Goal: Task Accomplishment & Management: Complete application form

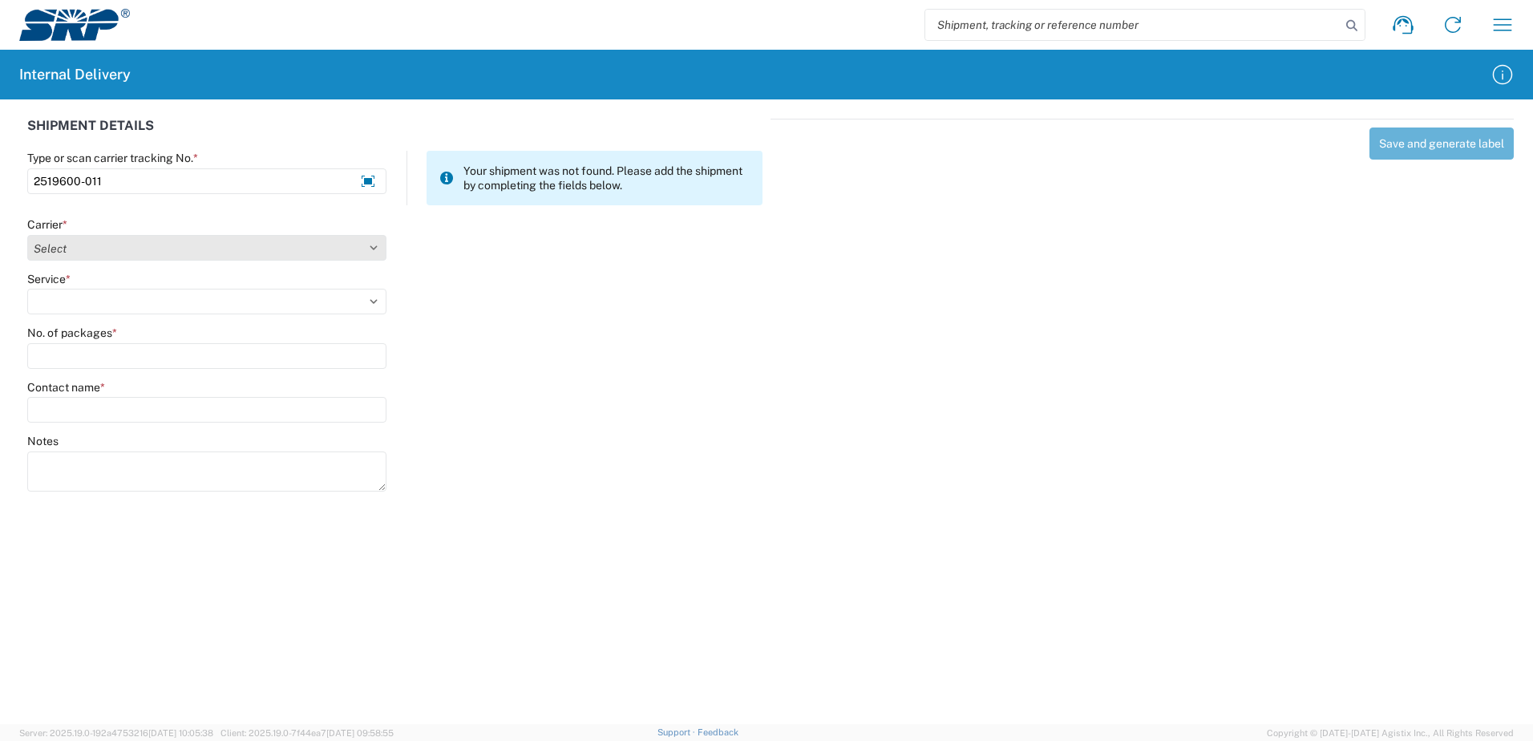
type input "2519600-011"
click at [372, 247] on select "Select Amazon Logistics ATI Trucking BC Dimerco Logistics Empire Southwest FedE…" at bounding box center [206, 248] width 359 height 26
select select "18714"
click at [27, 235] on select "Select Amazon Logistics ATI Trucking BC Dimerco Logistics Empire Southwest FedE…" at bounding box center [206, 248] width 359 height 26
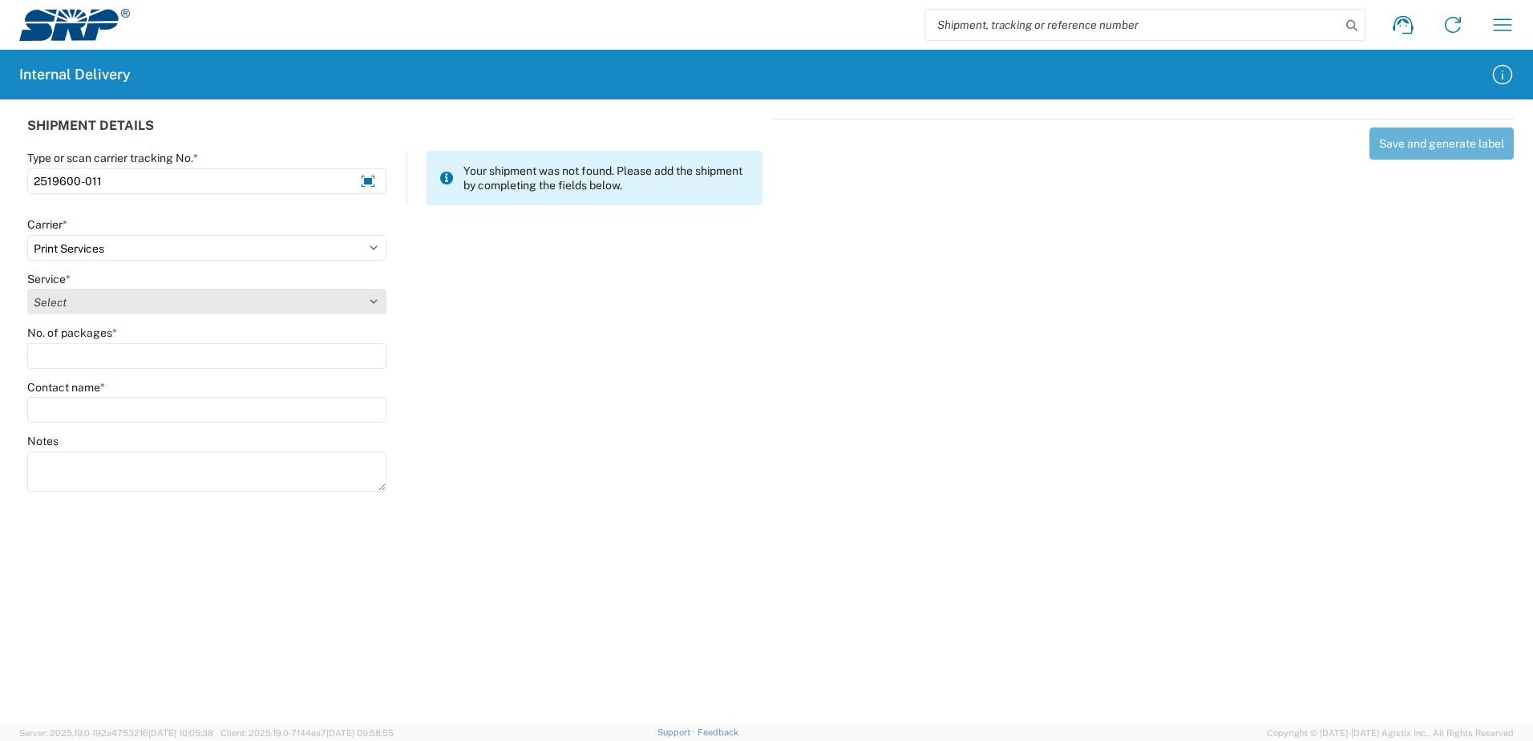
click at [370, 301] on select "Select Ground Inter-office" at bounding box center [206, 302] width 359 height 26
select select "35764"
click at [27, 289] on select "Select Ground Inter-office" at bounding box center [206, 302] width 359 height 26
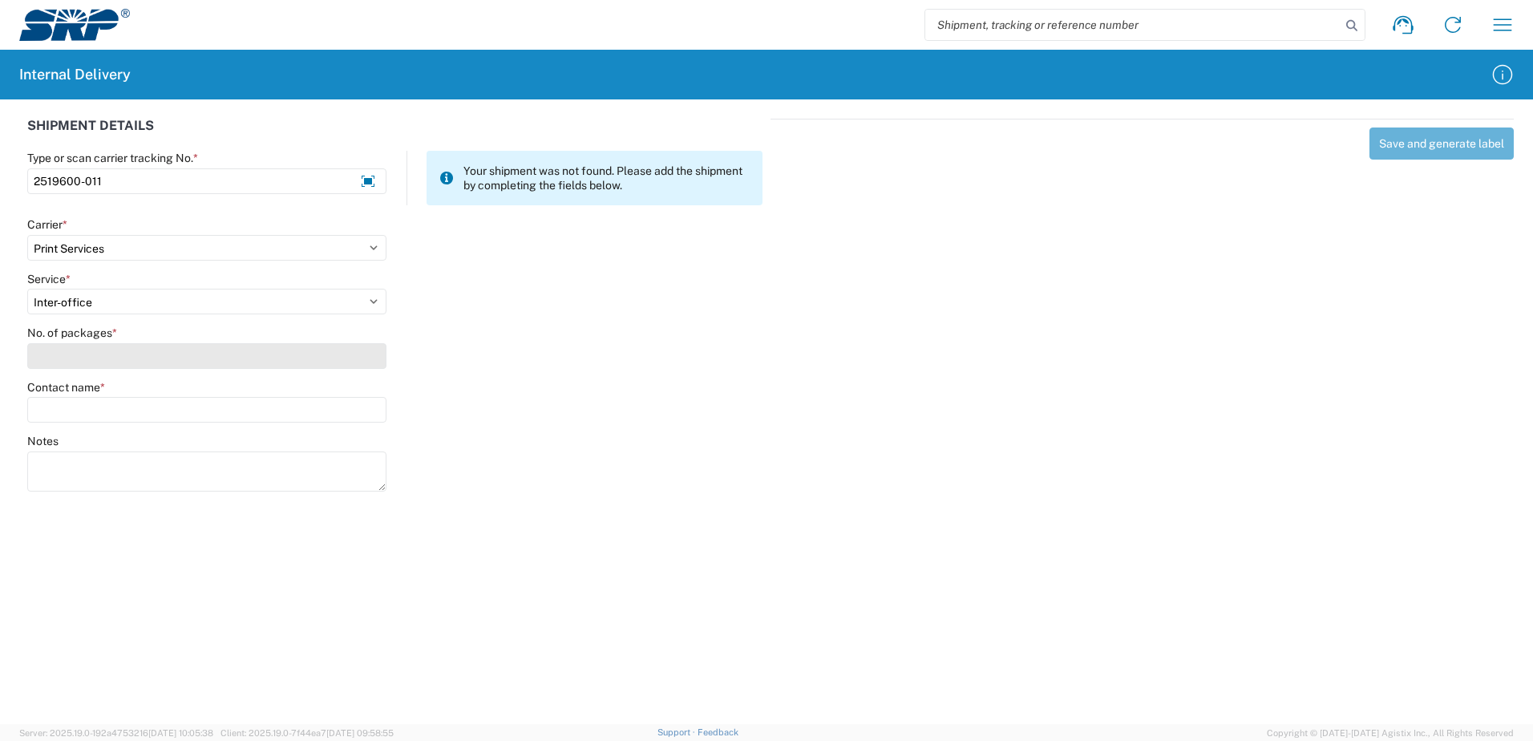
click at [325, 358] on input "No. of packages *" at bounding box center [206, 356] width 359 height 26
type input "6"
click at [193, 412] on input "Contact name *" at bounding box center [206, 410] width 359 height 26
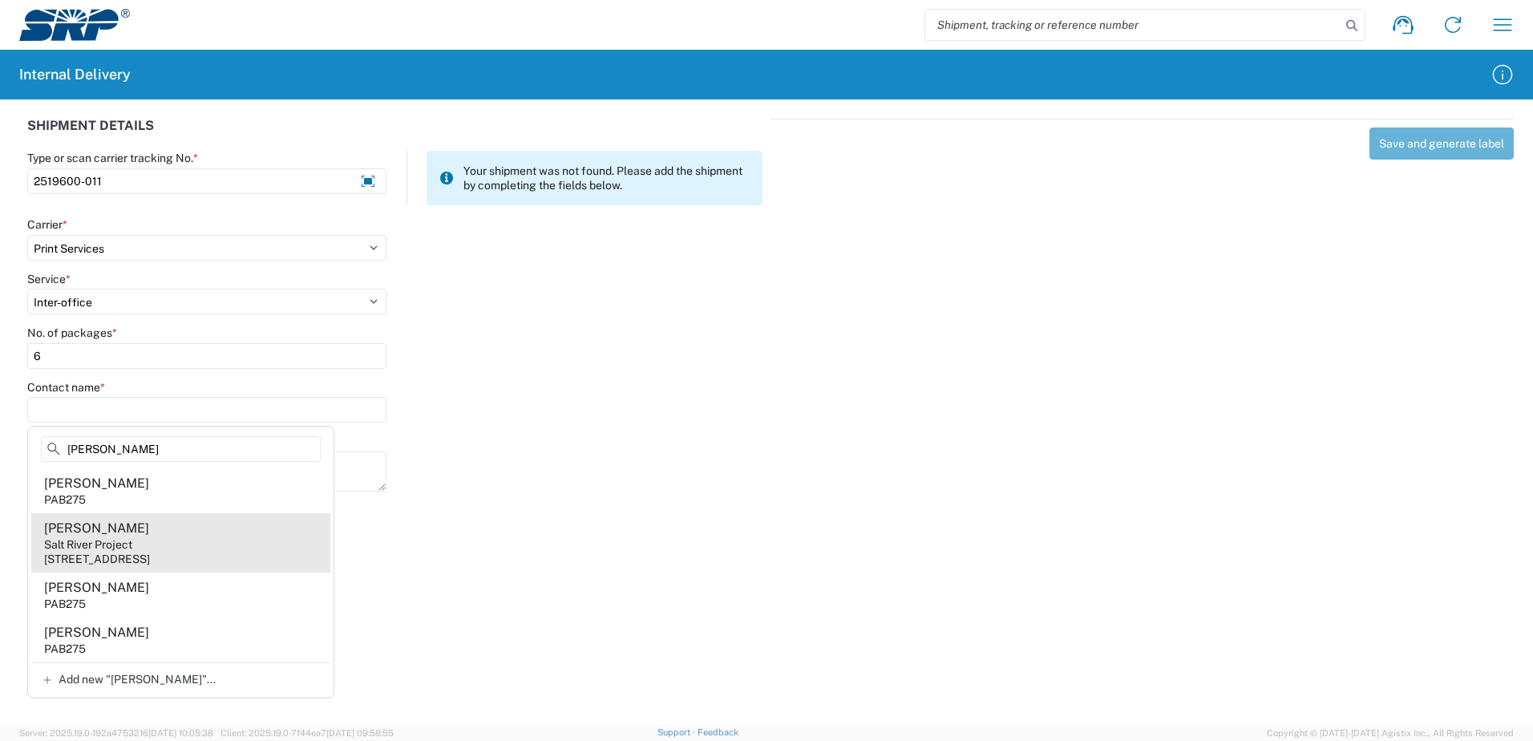
type input "[PERSON_NAME]"
click at [139, 552] on div "[STREET_ADDRESS]" at bounding box center [97, 558] width 106 height 14
type input "[PERSON_NAME]"
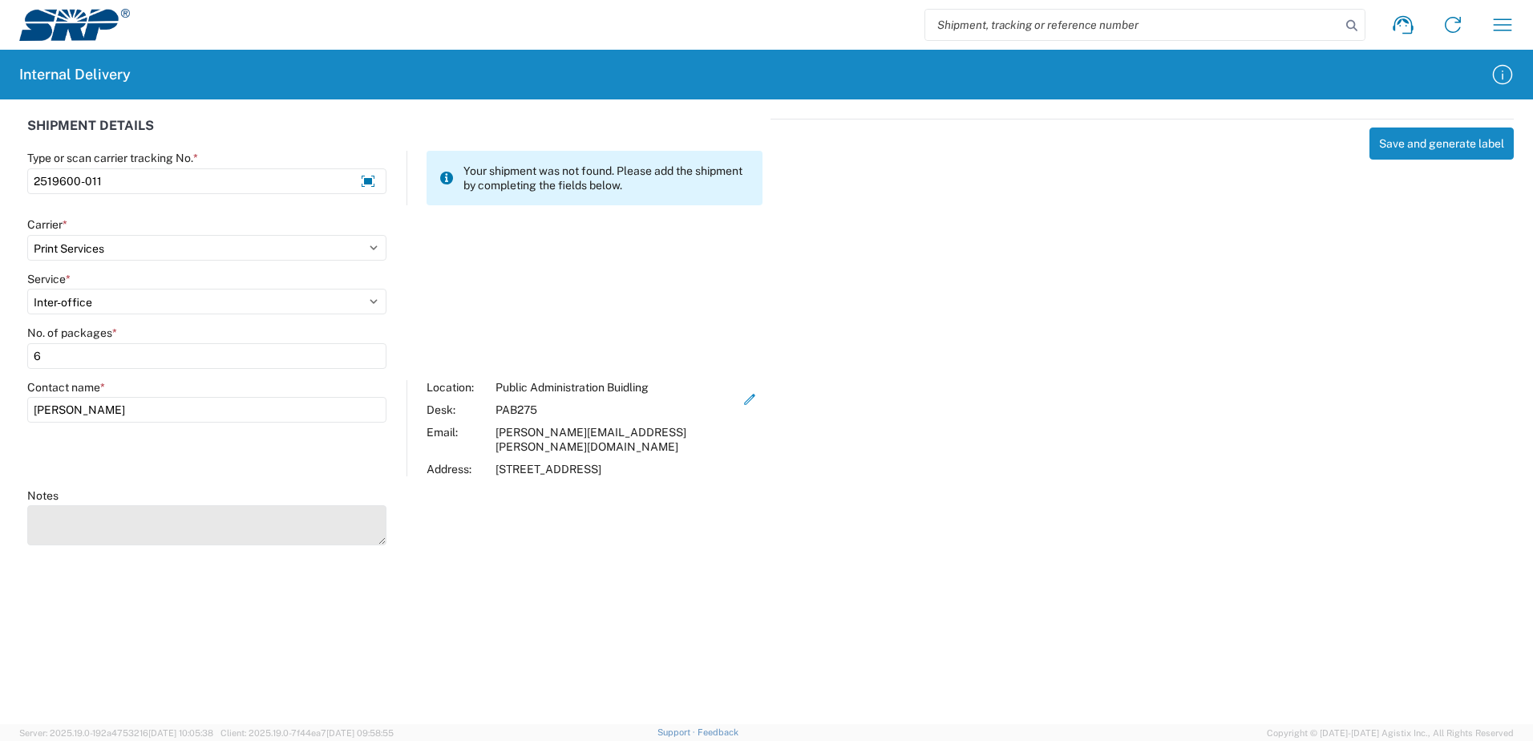
click at [139, 518] on textarea "Notes" at bounding box center [206, 525] width 359 height 40
type textarea "Summary of Utility Services - Update 2025"
click at [1420, 141] on button "Save and generate label" at bounding box center [1441, 143] width 144 height 32
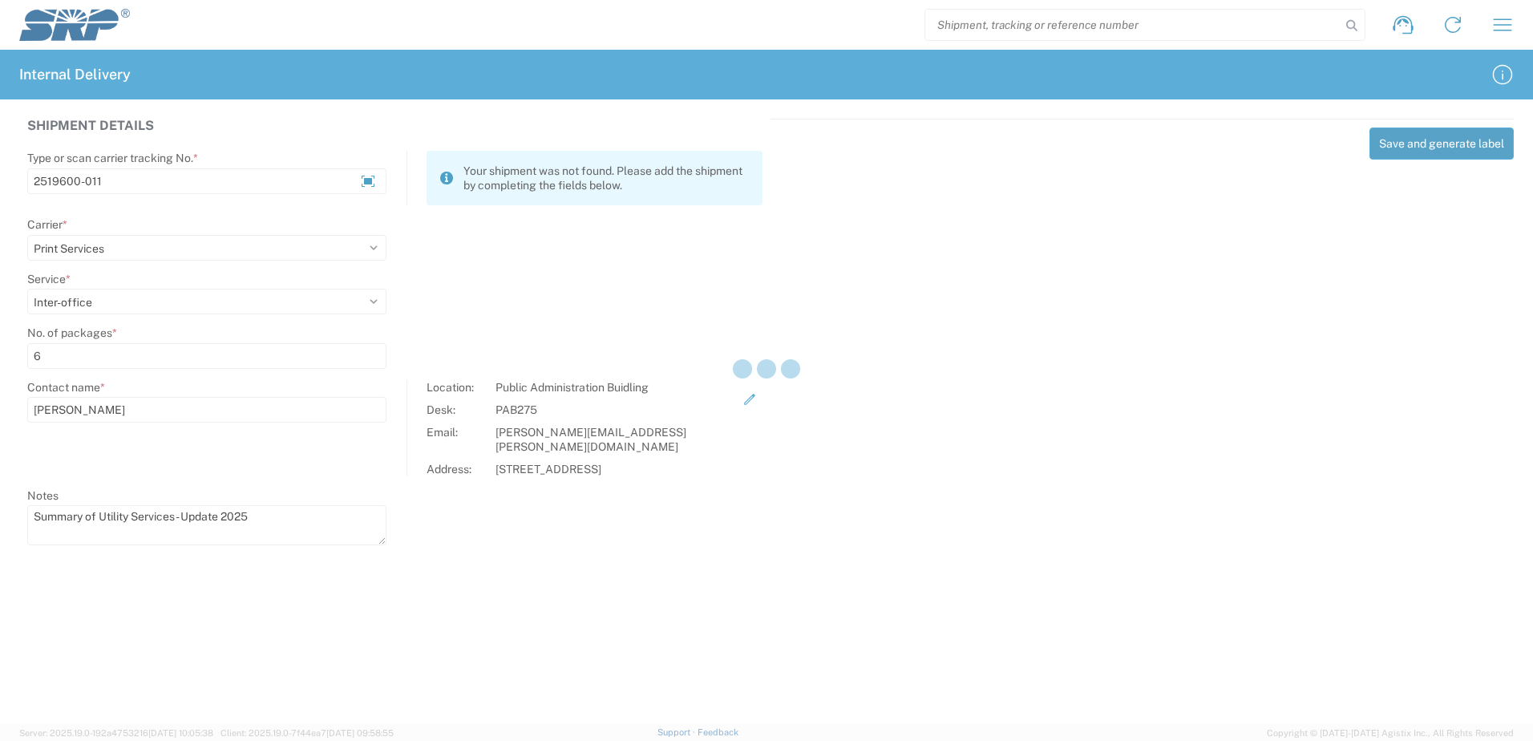
select select
